Goal: Transaction & Acquisition: Book appointment/travel/reservation

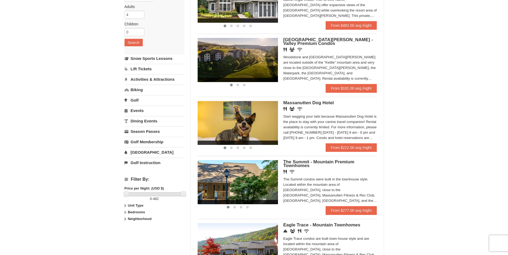
scroll to position [80, 0]
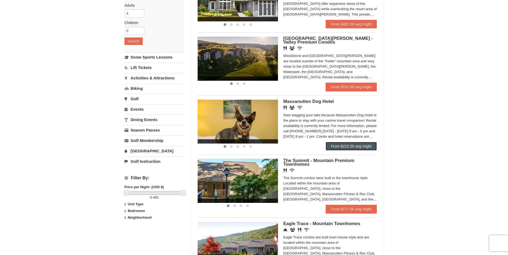
click at [335, 145] on link "From $222.00 avg /night" at bounding box center [351, 146] width 51 height 9
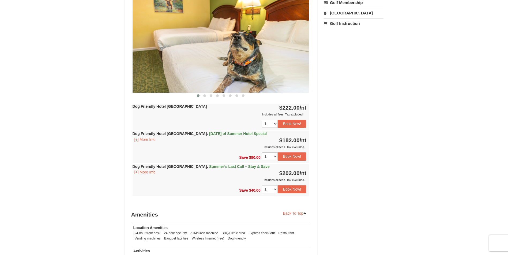
scroll to position [241, 0]
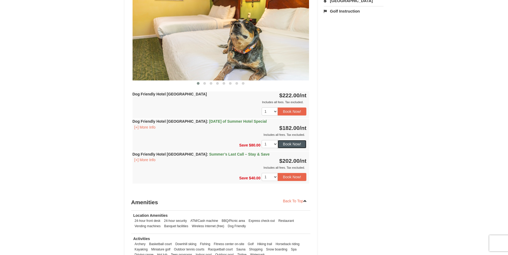
click at [288, 144] on button "Book Now!" at bounding box center [292, 144] width 29 height 8
click at [288, 144] on div "Save $80.00 1 2 3 4 5 6 7 8 9 10" at bounding box center [221, 144] width 177 height 13
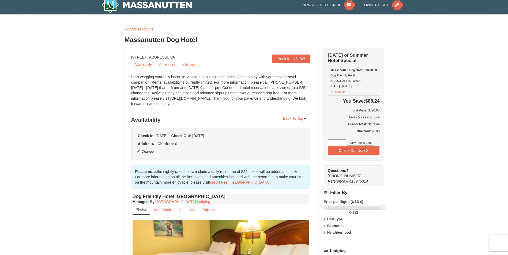
scroll to position [0, 0]
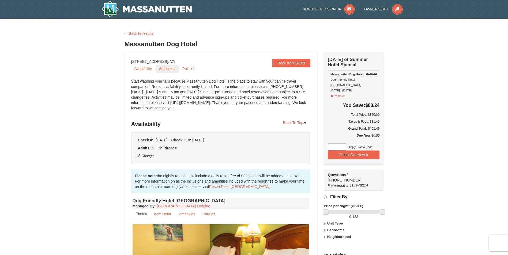
click at [166, 68] on link "Amenities" at bounding box center [167, 69] width 23 height 8
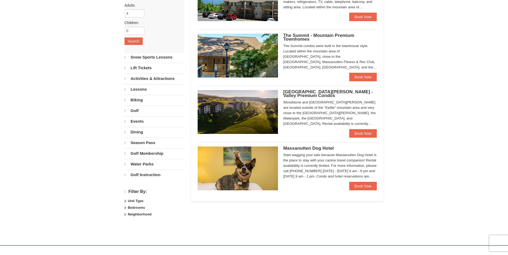
scroll to position [80, 0]
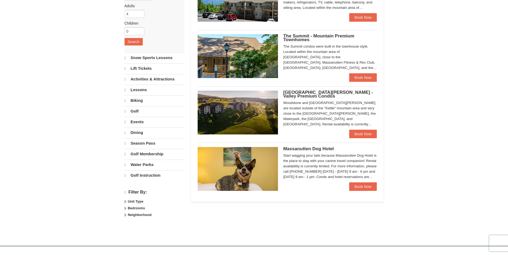
select select "9"
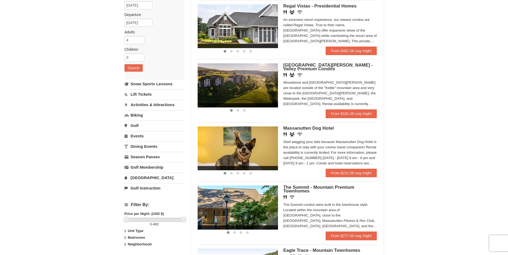
scroll to position [27, 0]
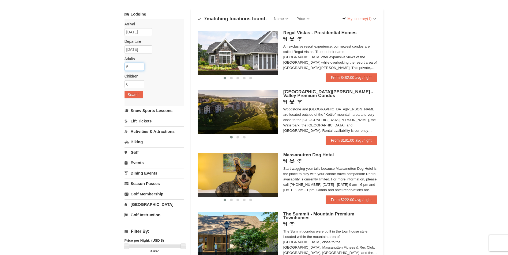
click at [141, 66] on input "5" at bounding box center [135, 67] width 20 height 8
type input "6"
click at [141, 66] on input "6" at bounding box center [135, 67] width 20 height 8
click at [164, 65] on div "Arrival Please format dates MM/DD/YYYY Please format dates MM/DD/YYYY 09/12/202…" at bounding box center [155, 62] width 60 height 86
click at [132, 95] on button "Search" at bounding box center [134, 94] width 18 height 7
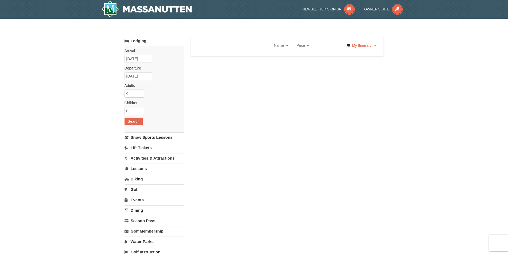
select select "9"
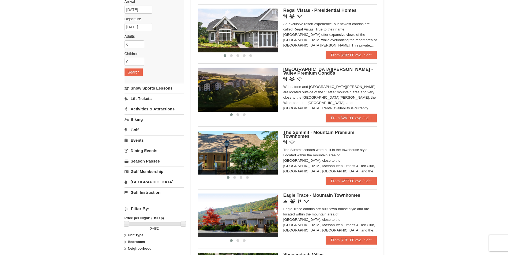
scroll to position [80, 0]
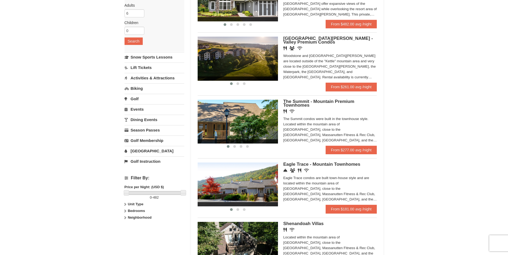
click at [135, 210] on strong "Bedrooms" at bounding box center [136, 211] width 17 height 4
click at [127, 229] on input "checkbox" at bounding box center [126, 229] width 3 height 3
checkbox input "true"
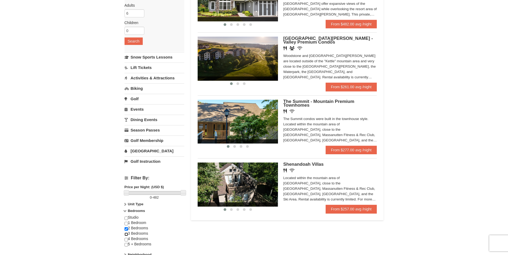
click at [126, 234] on input "checkbox" at bounding box center [126, 234] width 3 height 3
checkbox input "true"
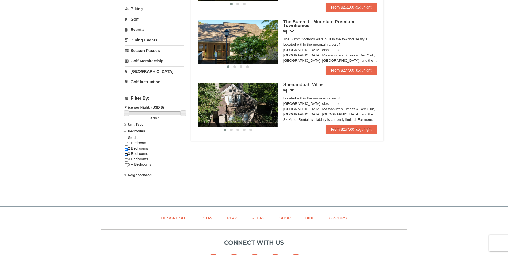
scroll to position [161, 0]
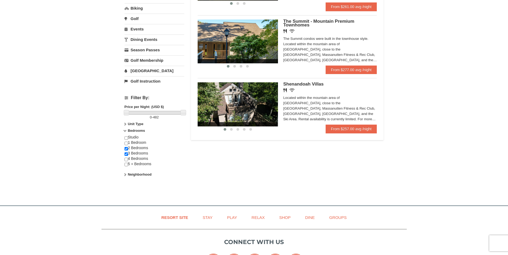
click at [218, 167] on div "Lodging Arrival Please format dates MM/DD/YYYY Please format dates MM/DD/YYYY 0…" at bounding box center [254, 31] width 259 height 313
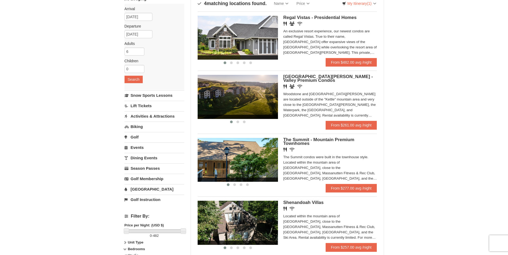
scroll to position [0, 0]
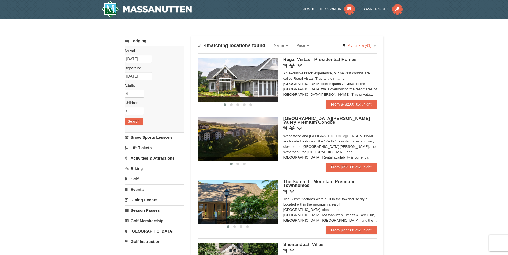
click at [428, 172] on div "× Categories Map List Filter My Itinerary (1) Check Out Now Dog Days of Summer …" at bounding box center [254, 190] width 508 height 342
click at [355, 46] on link "My Itinerary (1)" at bounding box center [359, 46] width 41 height 8
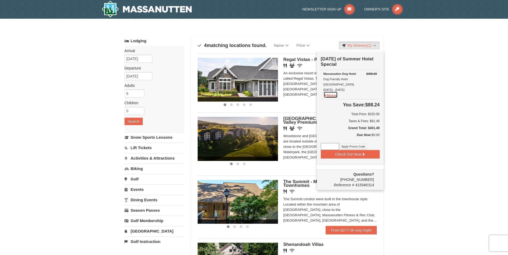
click at [332, 92] on button "Remove" at bounding box center [331, 95] width 14 height 7
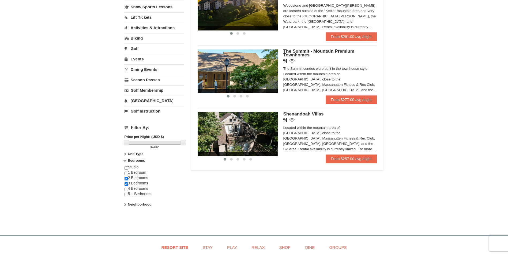
scroll to position [134, 0]
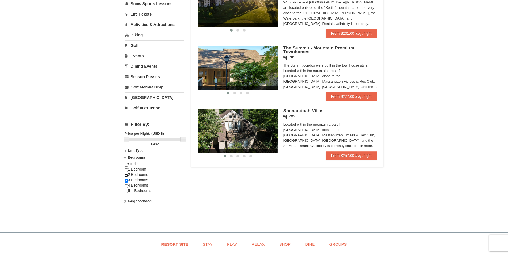
click at [126, 175] on input "checkbox" at bounding box center [126, 175] width 3 height 3
checkbox input "false"
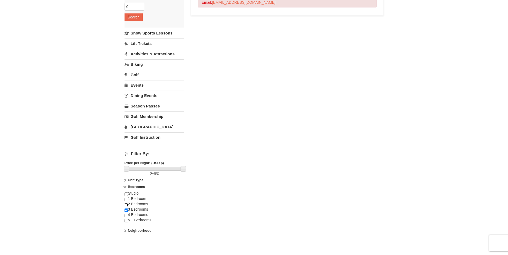
scroll to position [107, 0]
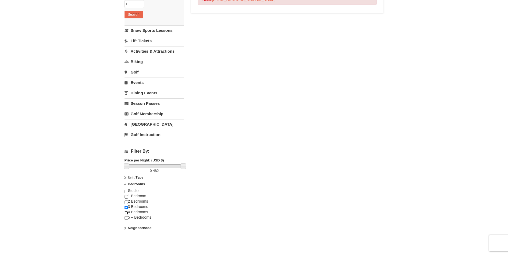
click at [126, 212] on input "checkbox" at bounding box center [126, 213] width 3 height 3
checkbox input "true"
click at [126, 208] on input "checkbox" at bounding box center [126, 207] width 3 height 3
checkbox input "false"
click at [262, 216] on div "Lodging Arrival Please format dates MM/DD/YYYY Please format dates MM/DD/YYYY 0…" at bounding box center [254, 85] width 259 height 313
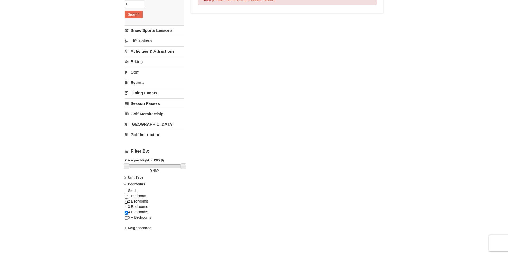
click at [126, 203] on input "checkbox" at bounding box center [126, 202] width 3 height 3
checkbox input "true"
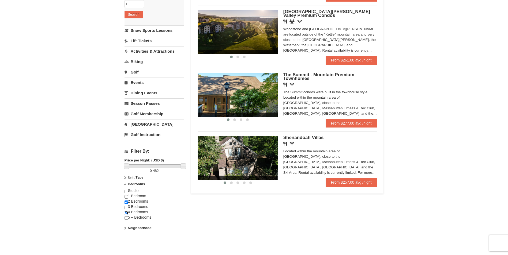
click at [126, 213] on input "checkbox" at bounding box center [126, 213] width 3 height 3
checkbox input "false"
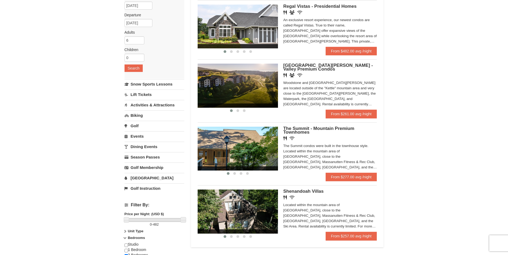
scroll to position [54, 0]
click at [339, 112] on link "From $261.00 avg /night" at bounding box center [351, 114] width 51 height 9
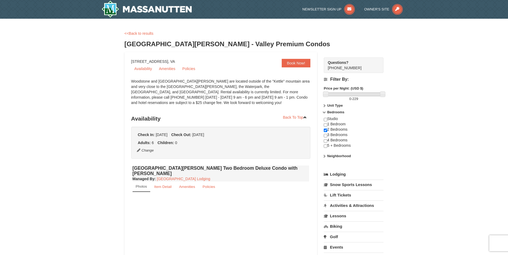
select select "9"
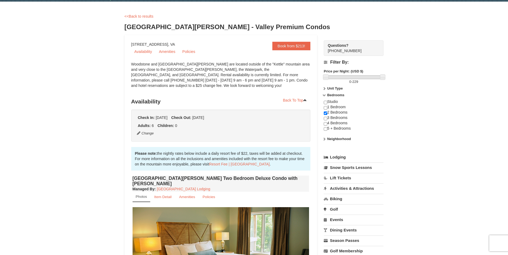
scroll to position [27, 0]
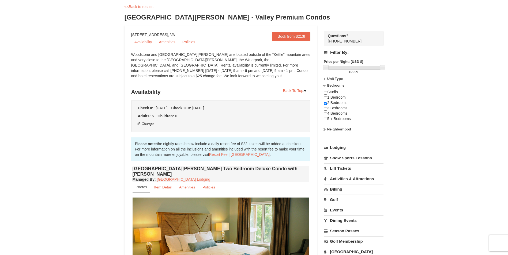
click at [166, 108] on span "[DATE]" at bounding box center [162, 108] width 12 height 4
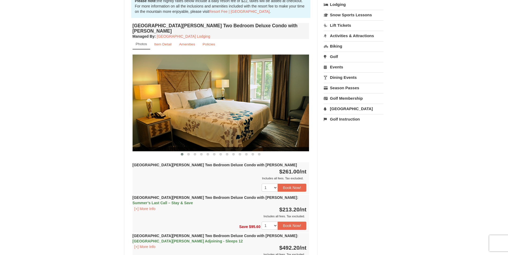
scroll to position [161, 0]
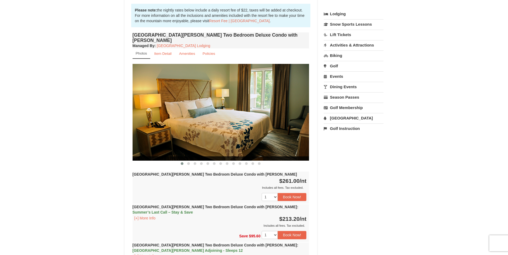
click at [336, 77] on link "Events" at bounding box center [354, 77] width 60 height 10
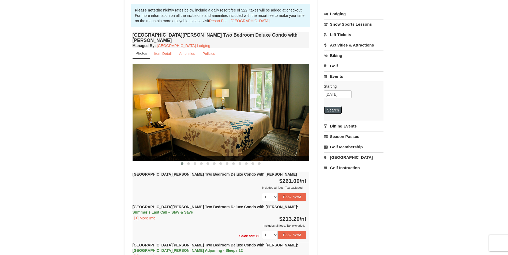
click at [333, 109] on button "Search" at bounding box center [333, 110] width 18 height 7
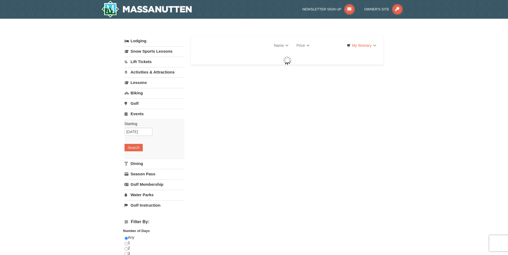
select select "9"
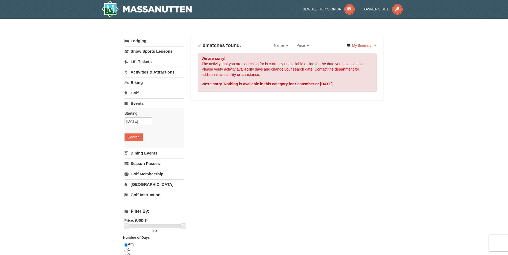
click at [141, 41] on link "Lodging" at bounding box center [155, 41] width 60 height 10
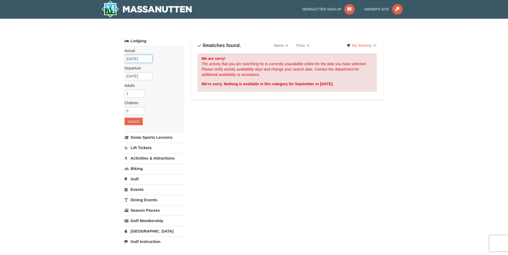
click at [132, 59] on input "[DATE]" at bounding box center [139, 59] width 28 height 8
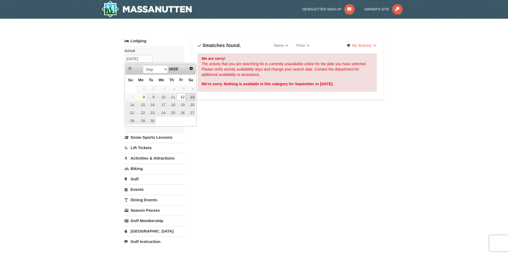
click at [190, 96] on link "13" at bounding box center [190, 96] width 9 height 7
type input "[DATE]"
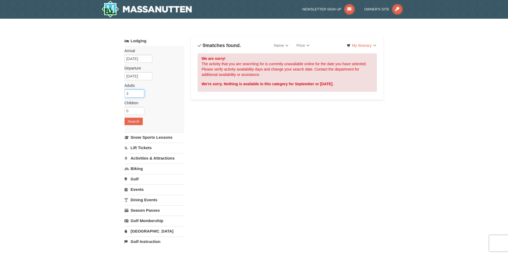
click at [140, 92] on input "3" at bounding box center [135, 94] width 20 height 8
type input "4"
click at [140, 92] on input "4" at bounding box center [135, 94] width 20 height 8
click at [134, 120] on button "Search" at bounding box center [134, 121] width 18 height 7
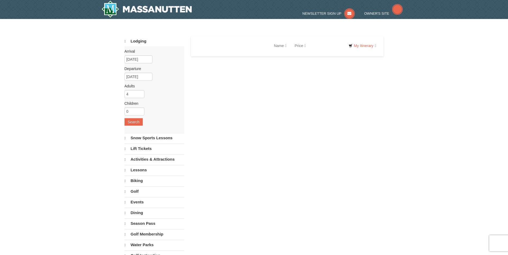
select select "9"
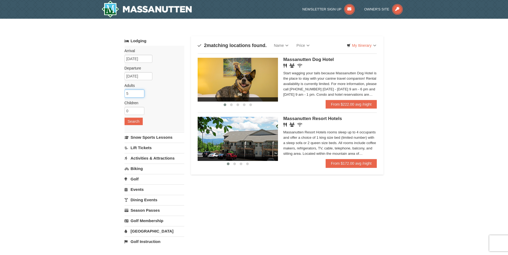
type input "5"
click at [141, 93] on input "5" at bounding box center [135, 94] width 20 height 8
click at [232, 193] on div "Lodging Arrival Please format dates MM/DD/YYYY Please format dates MM/DD/YYYY 0…" at bounding box center [254, 174] width 259 height 276
click at [133, 121] on button "Search" at bounding box center [134, 121] width 18 height 7
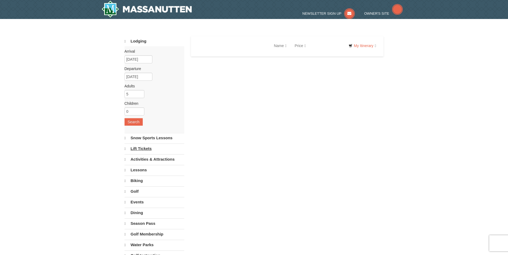
select select "9"
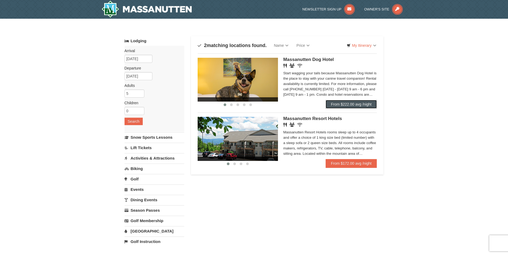
click at [341, 104] on link "From $222.00 avg /night" at bounding box center [351, 104] width 51 height 9
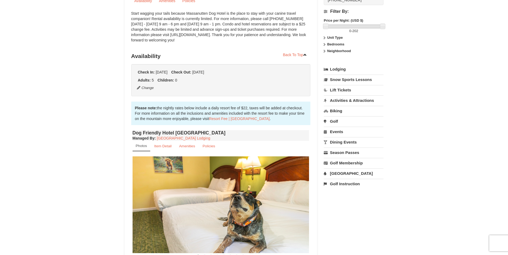
scroll to position [80, 0]
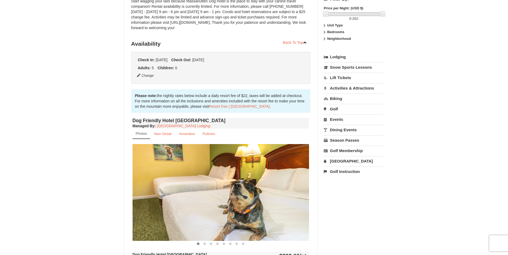
click at [332, 33] on strong "Bedrooms" at bounding box center [335, 32] width 17 height 4
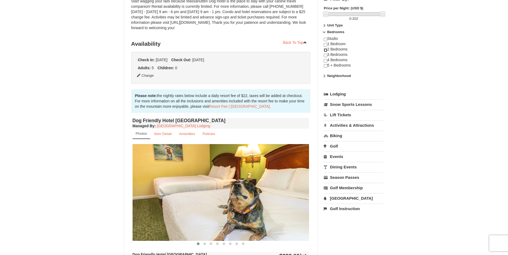
click at [325, 50] on input "checkbox" at bounding box center [325, 49] width 3 height 3
checkbox input "true"
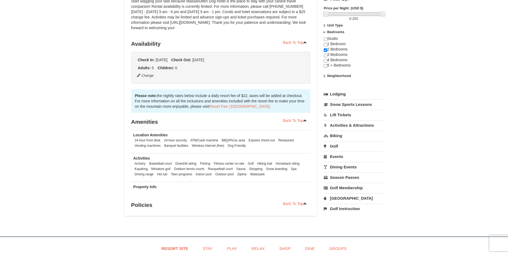
click at [418, 62] on div "× <<Back to results Massanutten Dog Hotel Book from $202! [STREET_ADDRESS], VA …" at bounding box center [254, 84] width 508 height 293
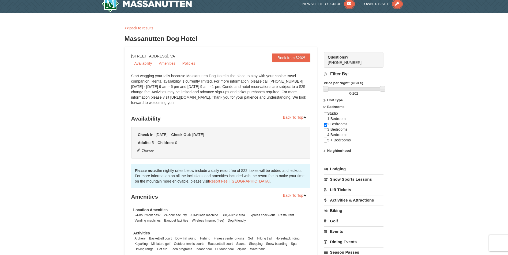
scroll to position [0, 0]
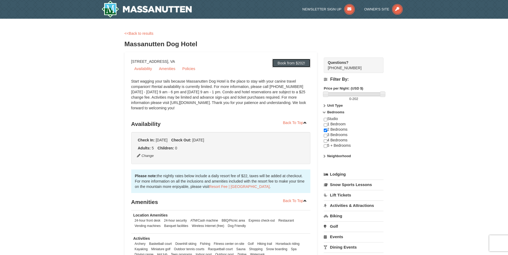
click at [283, 62] on link "Book from $202!" at bounding box center [291, 63] width 38 height 9
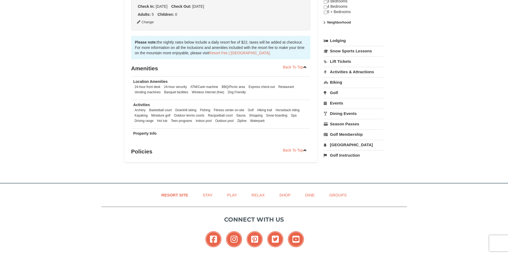
scroll to position [54, 0]
